Goal: Task Accomplishment & Management: Manage account settings

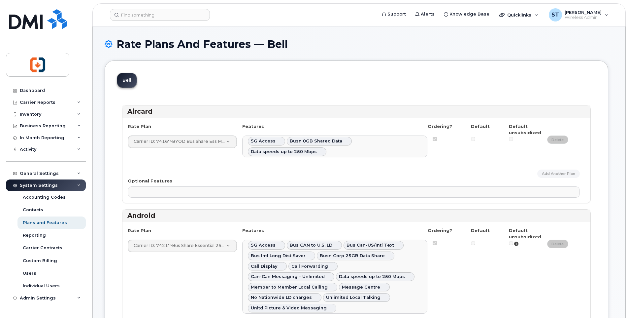
select select
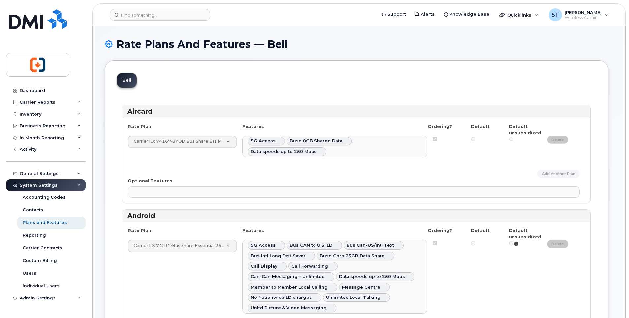
select select
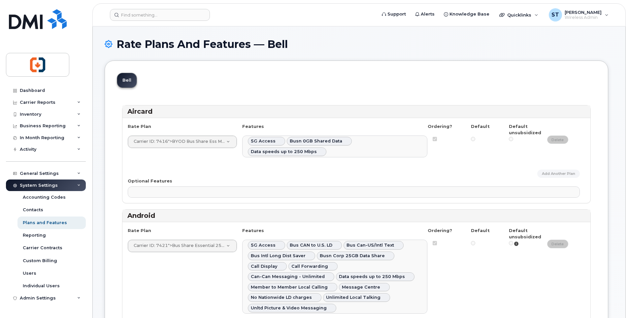
select select
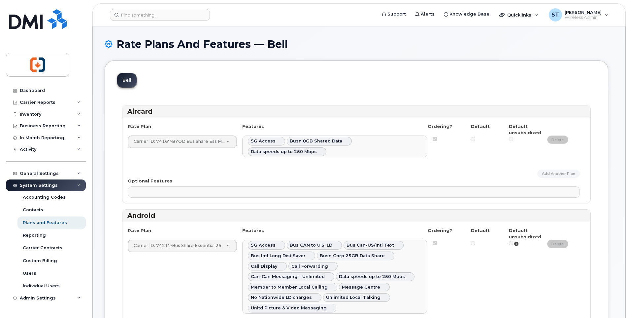
select select
